Goal: Task Accomplishment & Management: Manage account settings

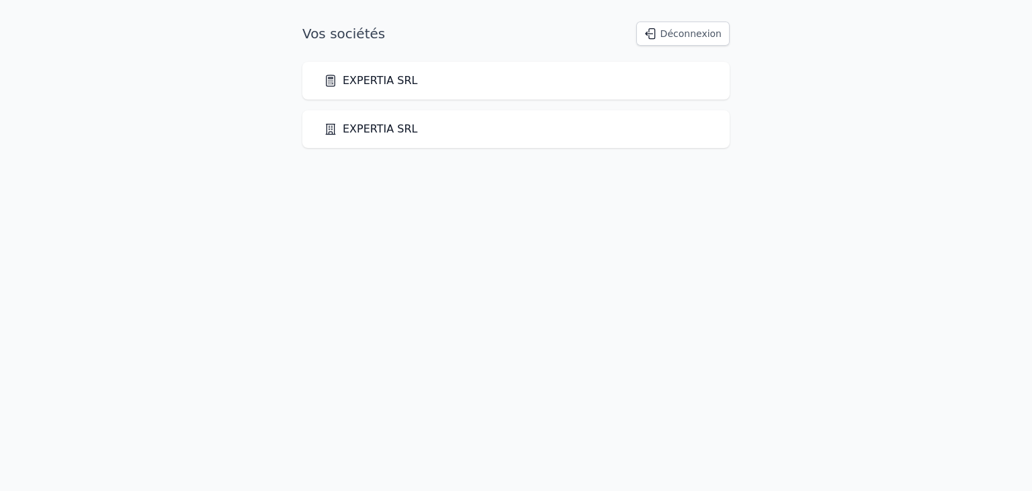
click at [352, 80] on link "EXPERTIA SRL" at bounding box center [371, 81] width 94 height 16
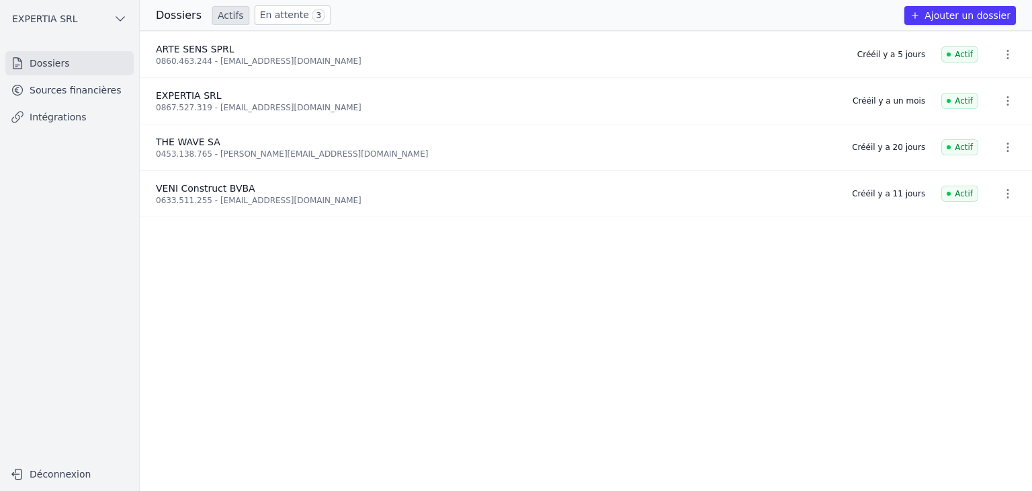
click at [84, 84] on link "Sources financières" at bounding box center [69, 90] width 128 height 24
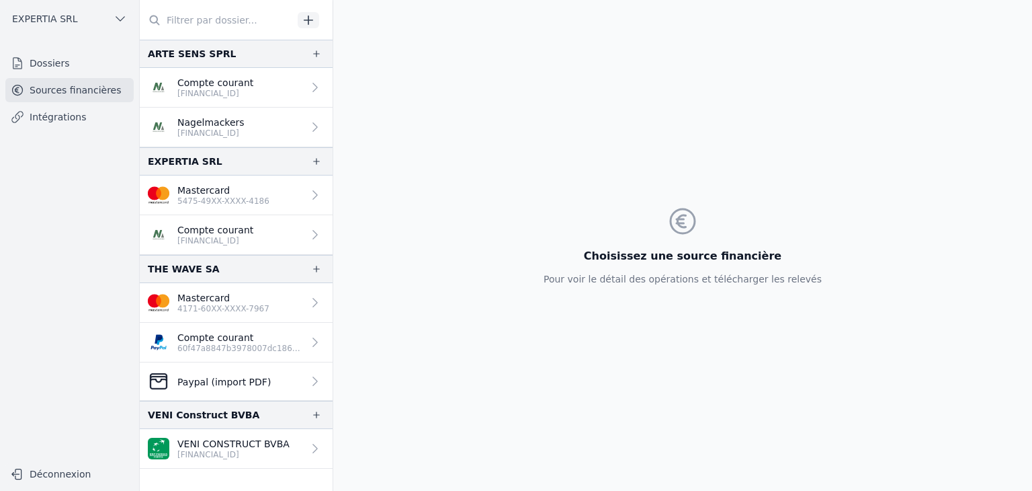
click at [259, 86] on link "Compte courant [FINANCIAL_ID]" at bounding box center [236, 88] width 193 height 40
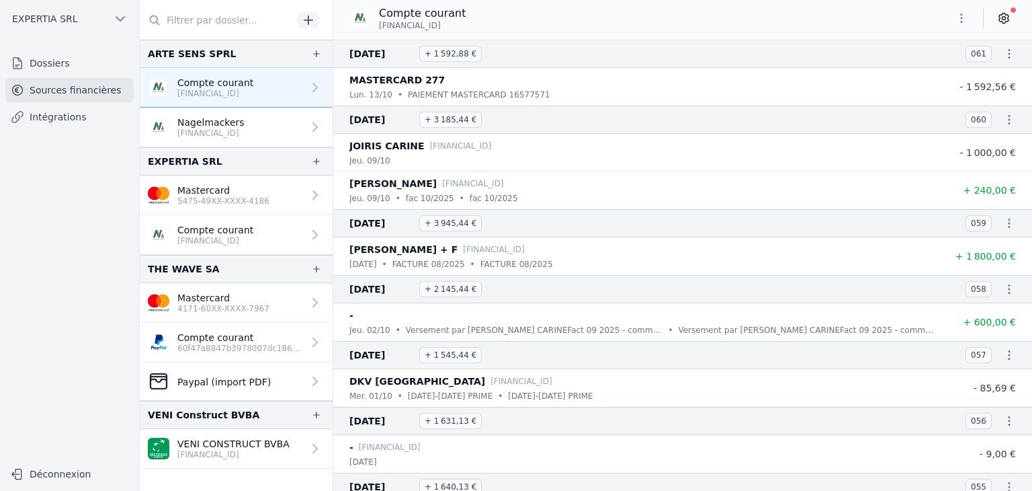
click at [1003, 19] on icon at bounding box center [1004, 18] width 3 height 3
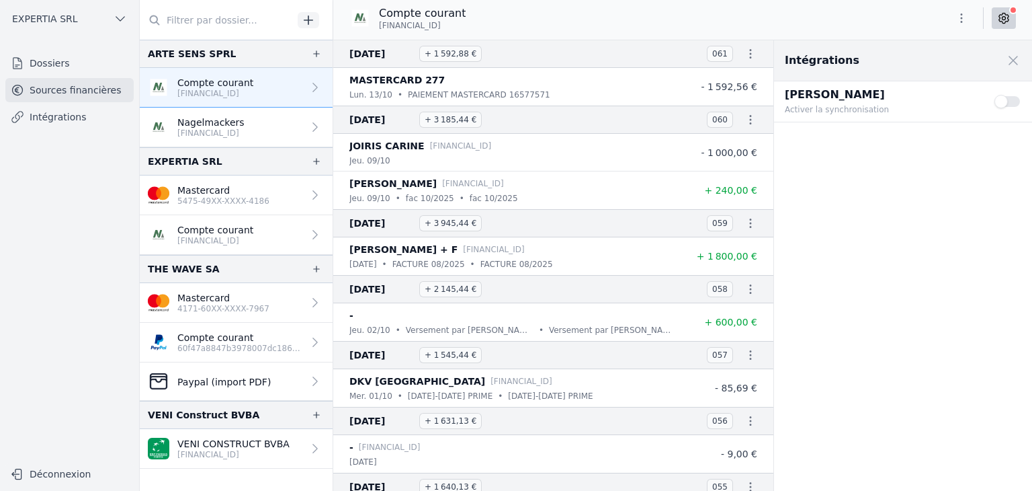
click at [1008, 101] on button "Use setting" at bounding box center [1008, 101] width 27 height 13
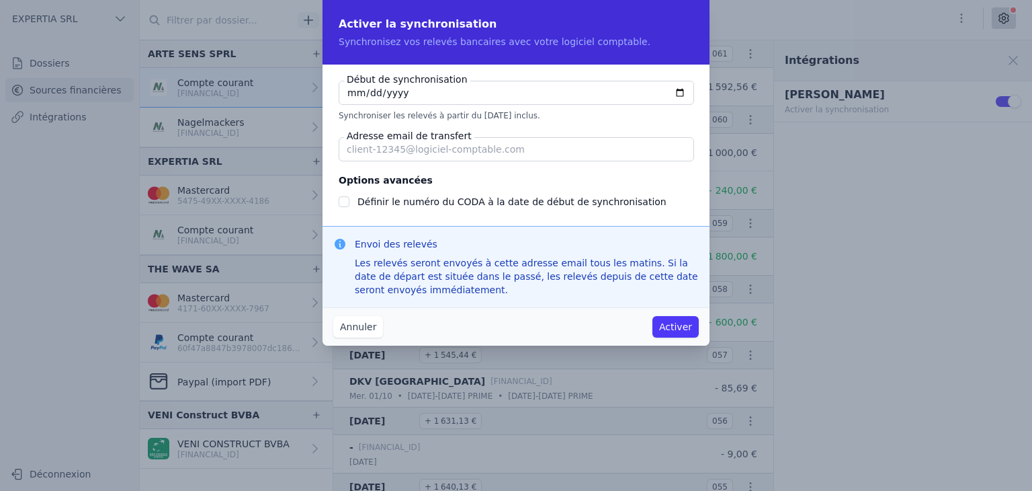
drag, startPoint x: 566, startPoint y: 15, endPoint x: 581, endPoint y: 16, distance: 14.8
click at [581, 16] on h2 "Activer la synchronisation" at bounding box center [516, 24] width 355 height 16
click at [395, 90] on input "[DATE]" at bounding box center [516, 93] width 355 height 24
click at [351, 91] on input "[DATE]" at bounding box center [516, 93] width 355 height 24
checkbox input "false"
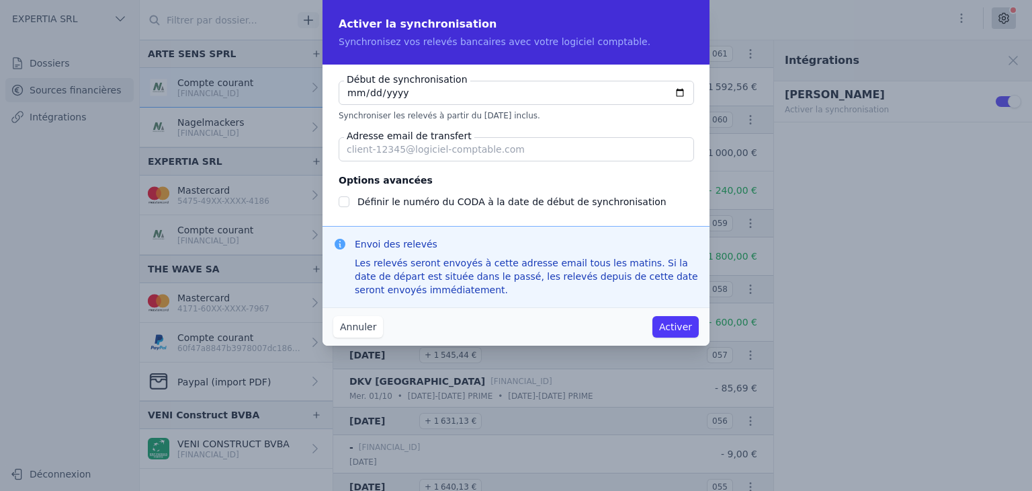
type input "[DATE]"
click at [466, 153] on input "Adresse email de transfert" at bounding box center [516, 149] width 355 height 24
paste input "[EMAIL_ADDRESS][DOMAIN_NAME]"
drag, startPoint x: 356, startPoint y: 151, endPoint x: 343, endPoint y: 156, distance: 13.6
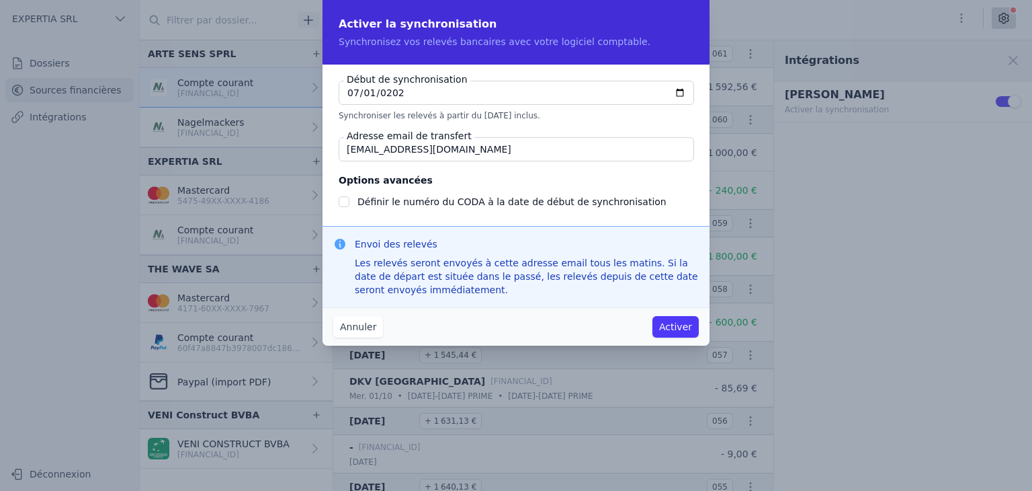
click at [343, 156] on input "[EMAIL_ADDRESS][DOMAIN_NAME]" at bounding box center [516, 149] width 355 height 24
type input "[EMAIL_ADDRESS][DOMAIN_NAME]"
click at [683, 327] on button "Activer" at bounding box center [675, 327] width 46 height 22
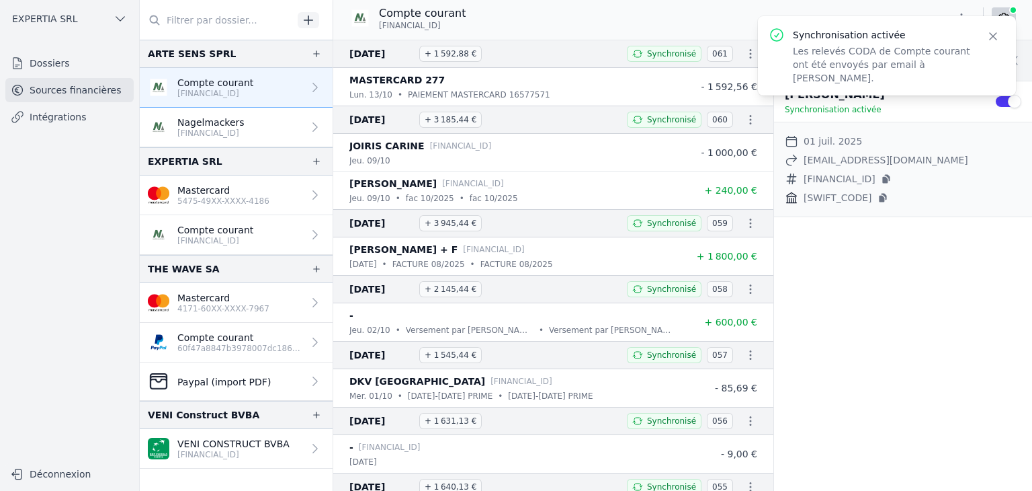
click at [992, 36] on icon "button" at bounding box center [993, 36] width 7 height 7
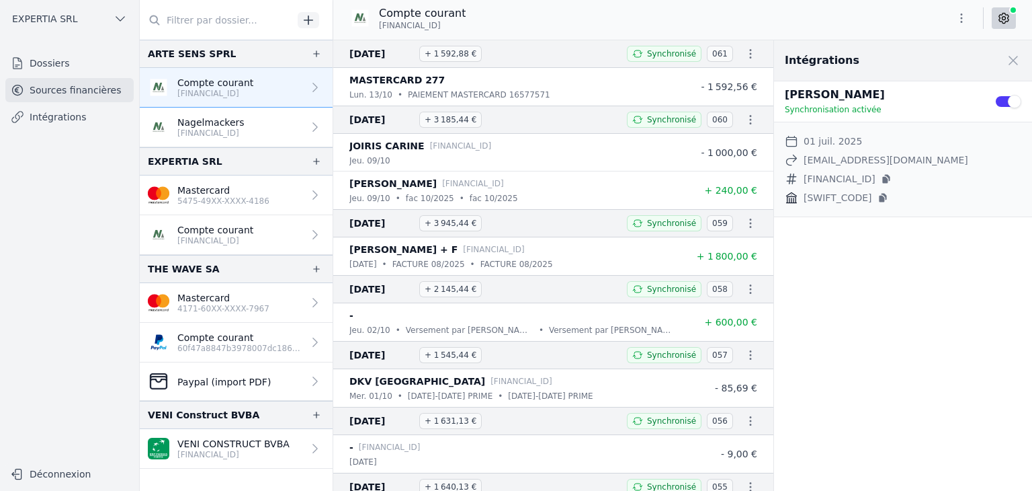
click at [274, 130] on link "Nagelmackers [FINANCIAL_ID]" at bounding box center [236, 128] width 193 height 40
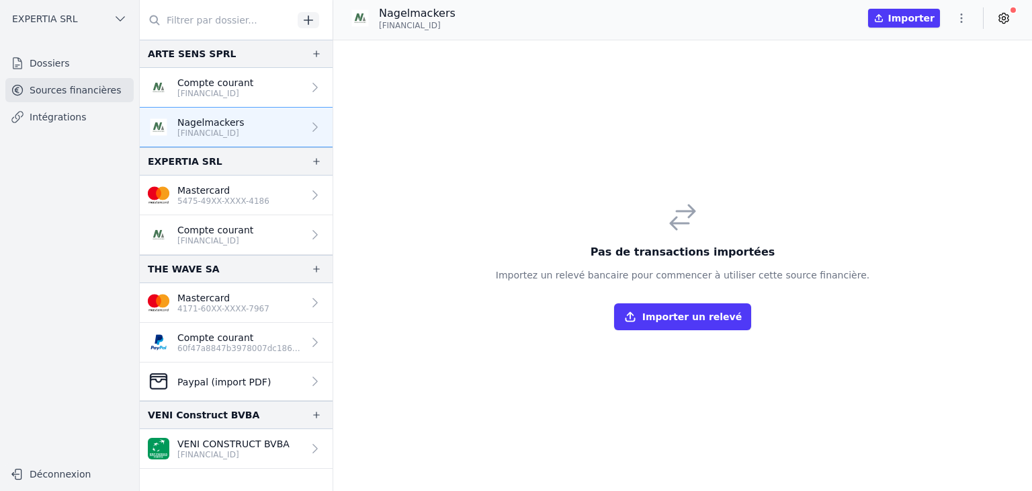
click at [273, 73] on link "Compte courant [FINANCIAL_ID]" at bounding box center [236, 88] width 193 height 40
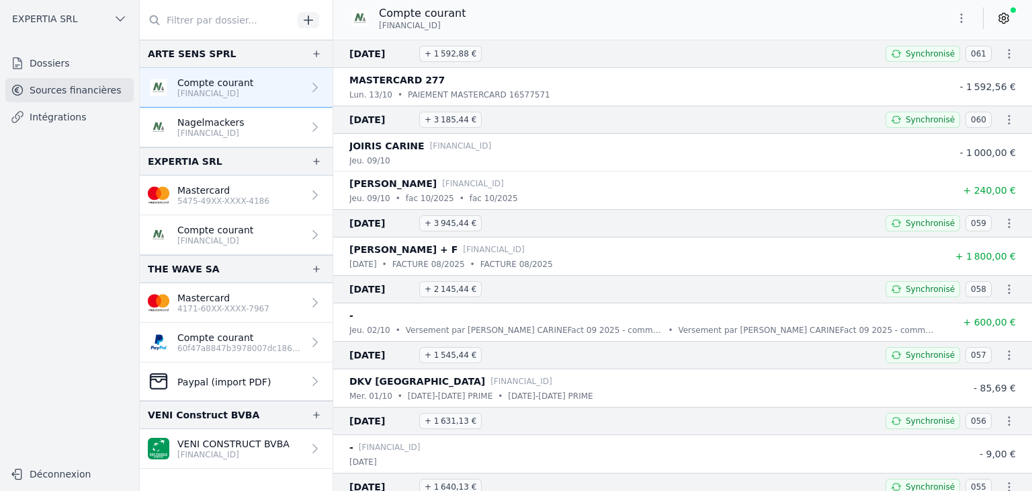
click at [311, 131] on icon at bounding box center [314, 126] width 13 height 13
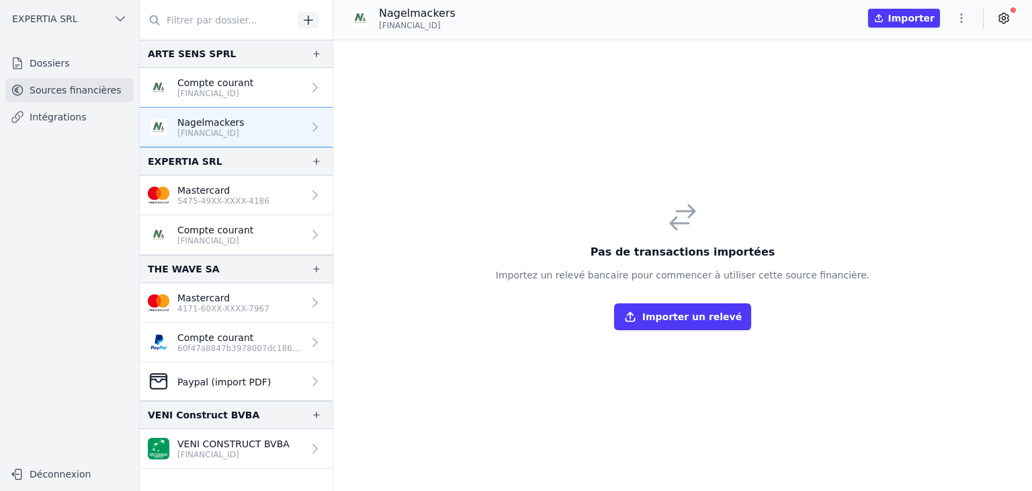
click at [957, 14] on icon "button" at bounding box center [961, 17] width 13 height 13
click at [933, 98] on button "Supprimer" at bounding box center [929, 96] width 97 height 24
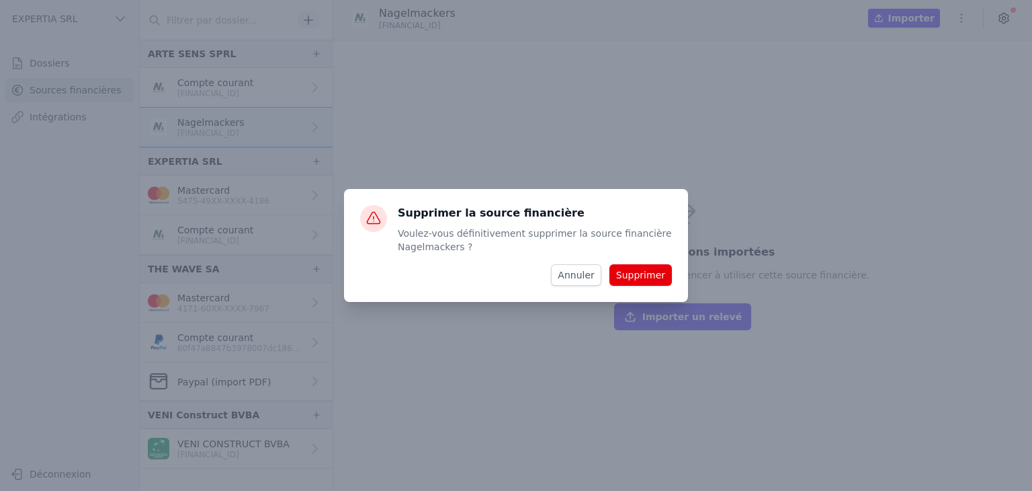
click at [641, 274] on button "Supprimer" at bounding box center [640, 275] width 62 height 22
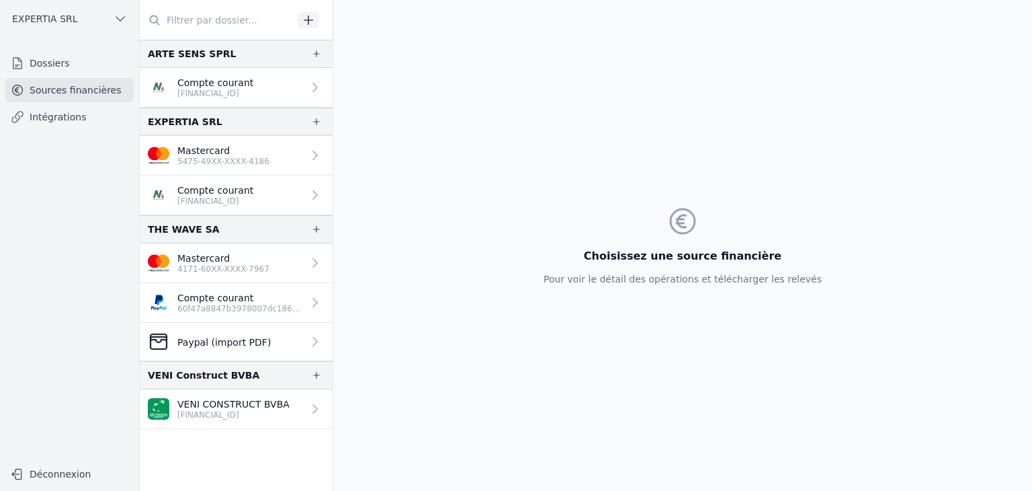
click at [51, 62] on link "Dossiers" at bounding box center [69, 63] width 128 height 24
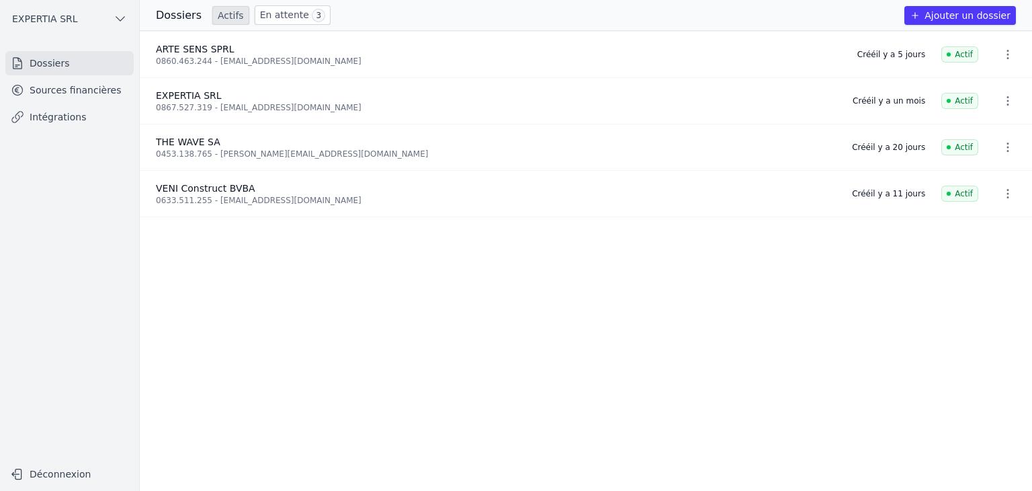
click at [263, 10] on link "En attente 3" at bounding box center [293, 14] width 76 height 19
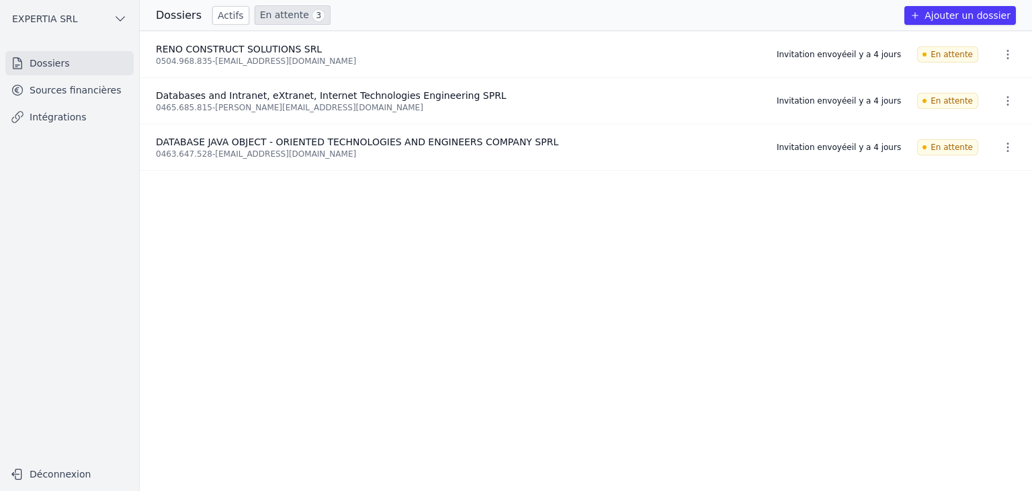
click at [1002, 55] on icon "button" at bounding box center [1007, 54] width 13 height 13
click at [991, 87] on button "Ré-inviter" at bounding box center [983, 85] width 84 height 28
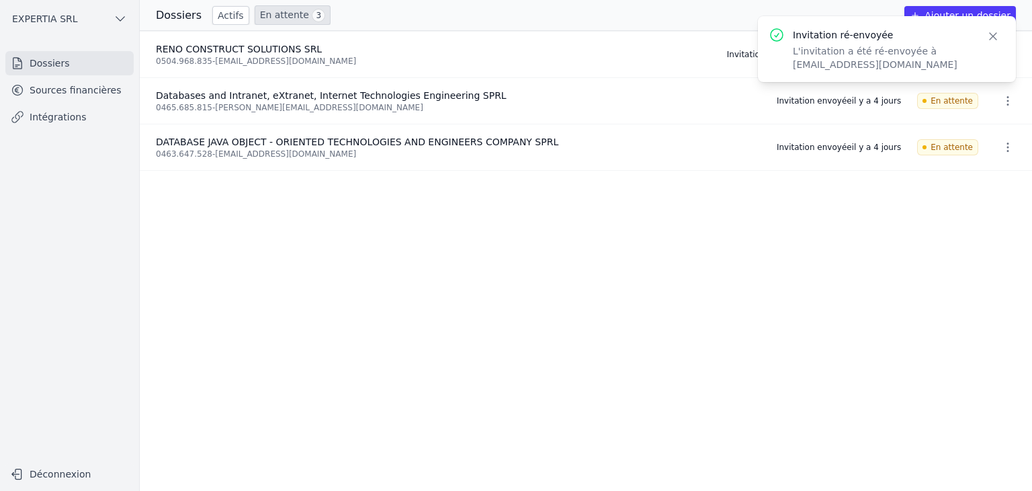
click at [1007, 100] on icon "button" at bounding box center [1008, 100] width 2 height 9
click at [964, 124] on button "Ré-inviter" at bounding box center [983, 131] width 84 height 28
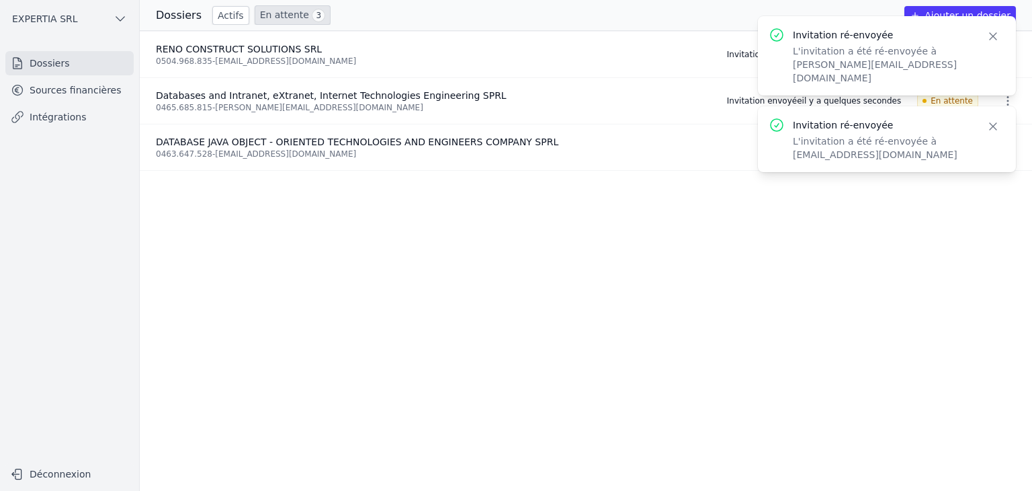
drag, startPoint x: 1007, startPoint y: 142, endPoint x: 989, endPoint y: 106, distance: 40.6
click at [989, 106] on div "Invitation ré-envoyée L'invitation a été ré-envoyée à [PERSON_NAME][EMAIL_ADDRE…" at bounding box center [887, 139] width 258 height 66
click at [989, 120] on icon "button" at bounding box center [992, 126] width 13 height 13
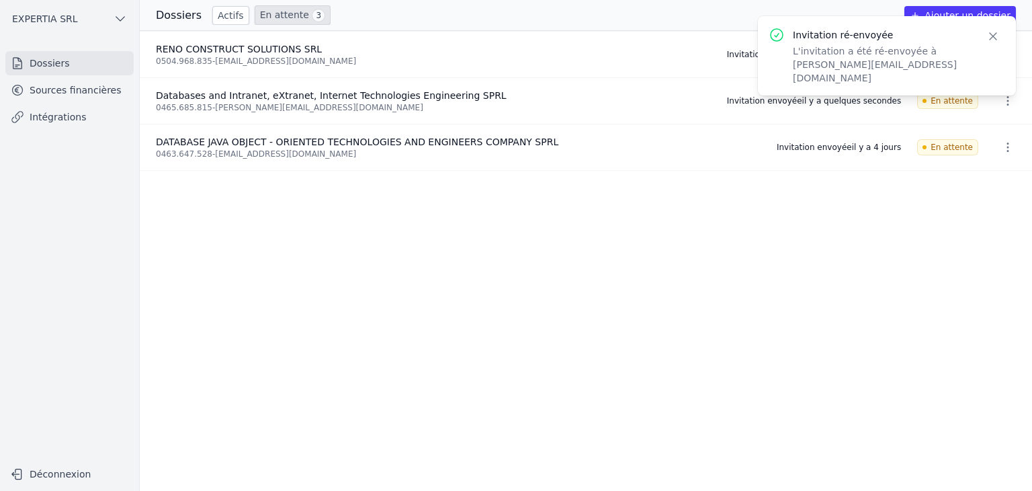
click at [988, 38] on icon "button" at bounding box center [992, 36] width 13 height 13
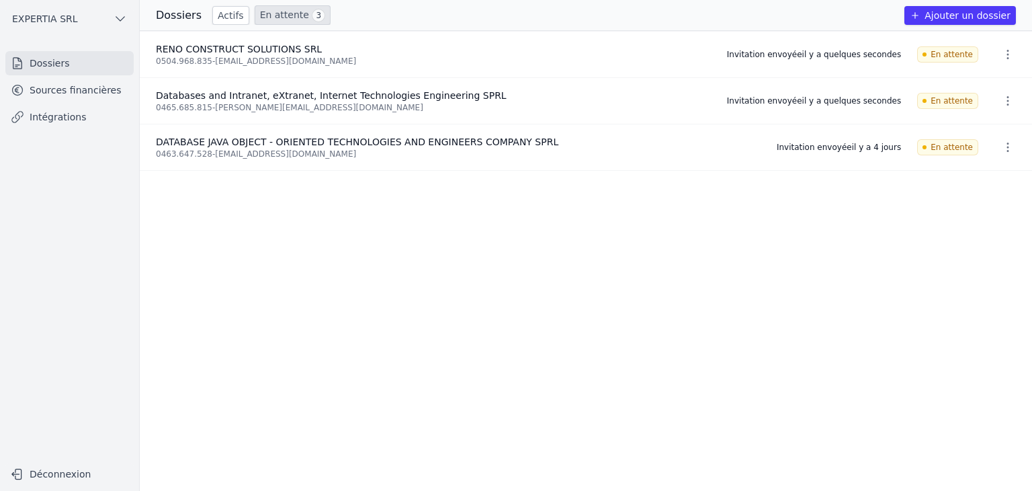
click at [1001, 146] on icon "button" at bounding box center [1007, 146] width 13 height 13
click at [975, 181] on button "Ré-inviter" at bounding box center [983, 177] width 84 height 28
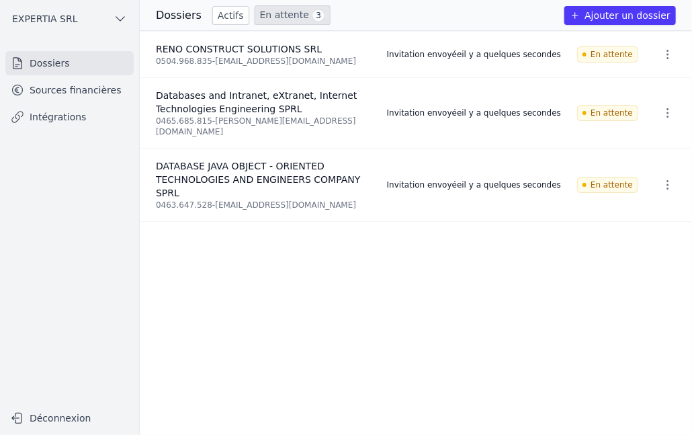
click at [654, 329] on ul "RENO CONSTRUCT SOLUTIONS SRL 0504.968.835 - [EMAIL_ADDRESS][DOMAIN_NAME] Invita…" at bounding box center [416, 233] width 552 height 404
